Goal: Navigation & Orientation: Find specific page/section

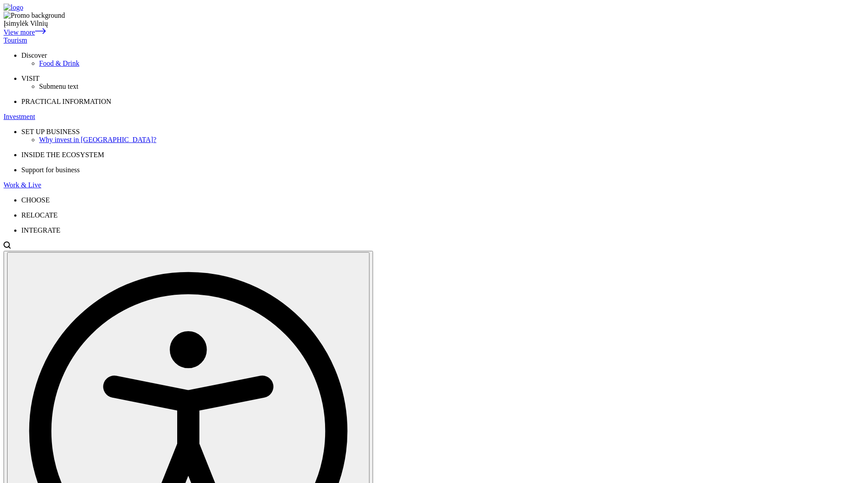
click at [237, 36] on div "Tourism" at bounding box center [423, 40] width 839 height 8
click at [244, 36] on div "Tourism" at bounding box center [423, 40] width 839 height 8
drag, startPoint x: 120, startPoint y: 102, endPoint x: 132, endPoint y: 93, distance: 14.7
drag, startPoint x: 38, startPoint y: 106, endPoint x: 98, endPoint y: 72, distance: 69.4
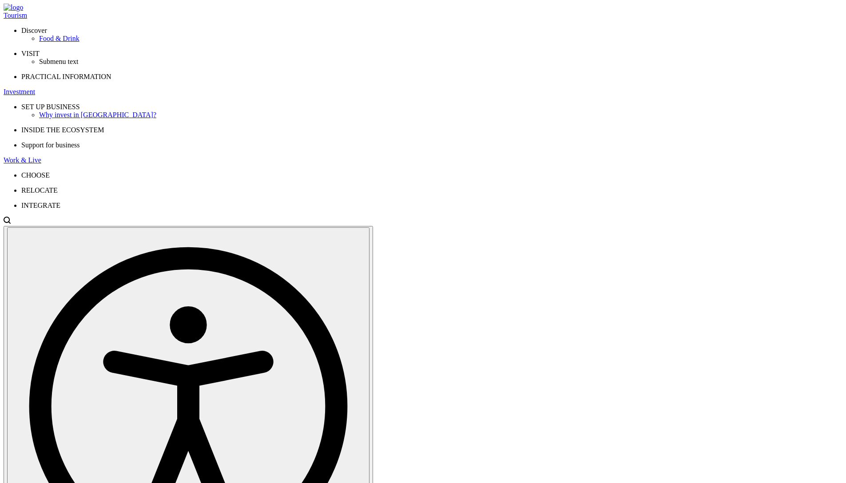
click at [298, 88] on div "Investment" at bounding box center [423, 92] width 839 height 8
click at [350, 156] on div "Work & Live" at bounding box center [423, 160] width 839 height 8
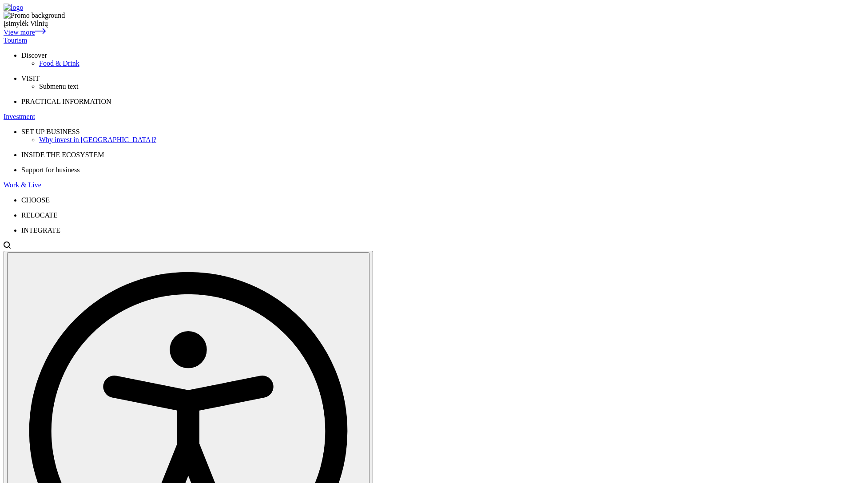
click at [243, 36] on div "Tourism" at bounding box center [423, 40] width 839 height 8
click at [23, 8] on link at bounding box center [14, 8] width 20 height 8
click at [236, 36] on div "Tourism" at bounding box center [423, 40] width 839 height 8
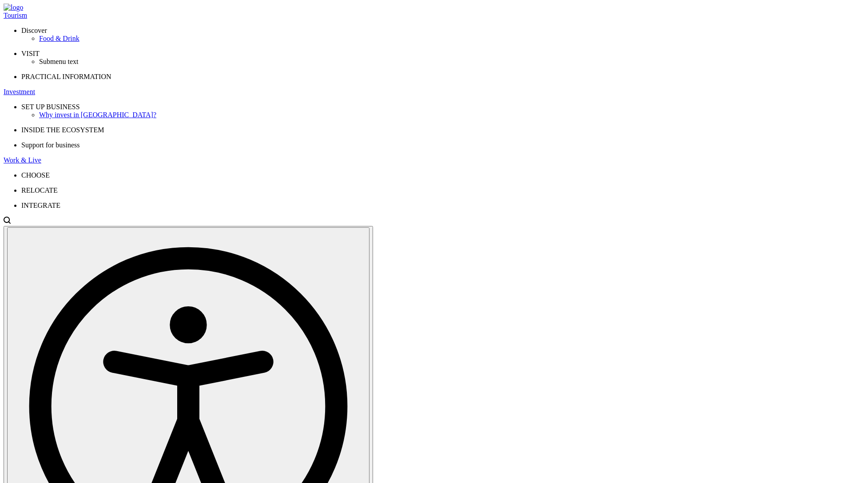
click at [286, 88] on div "Investment" at bounding box center [423, 92] width 839 height 8
click at [360, 156] on div "Work & Live" at bounding box center [423, 160] width 839 height 8
click at [270, 12] on div "Tourism Discover Food & Drink VISIT Submenu text PRACTICAL INFORMATION Investme…" at bounding box center [423, 111] width 839 height 198
click at [276, 88] on div "Investment" at bounding box center [423, 92] width 839 height 8
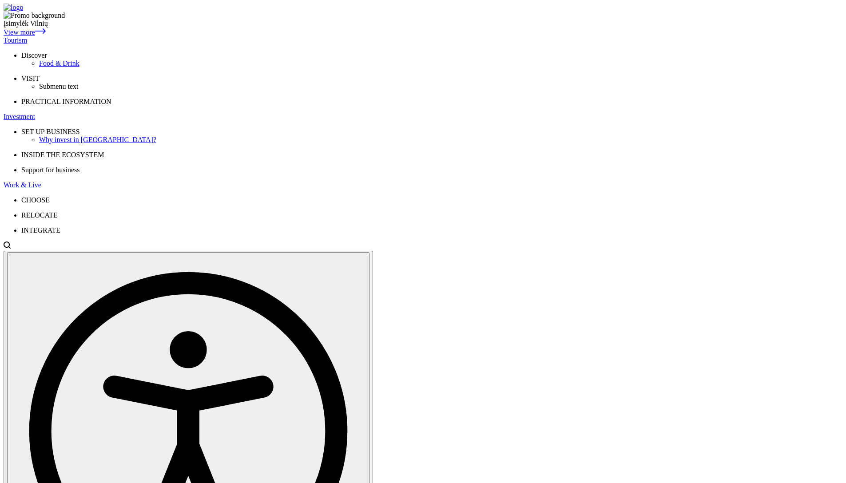
click at [243, 36] on div "Tourism" at bounding box center [423, 40] width 839 height 8
